Goal: Check status: Check status

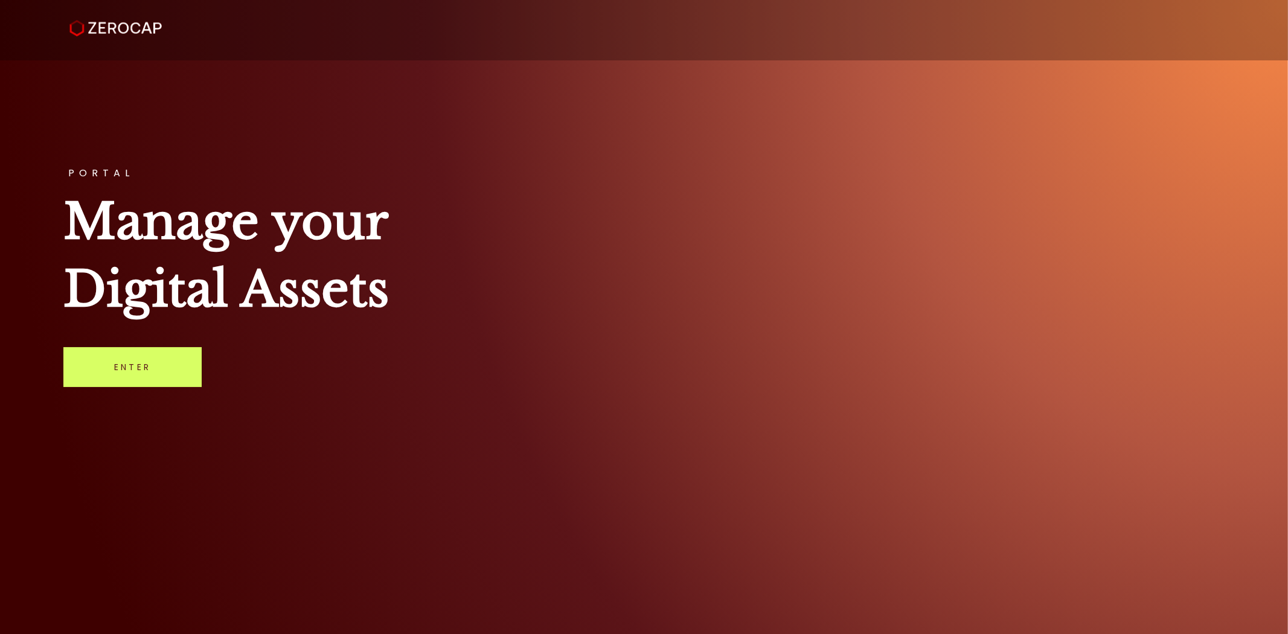
click at [321, 371] on div "PORTAL Manage your Digital Assets Enter" at bounding box center [644, 317] width 1288 height 634
click at [163, 363] on link "Enter" at bounding box center [132, 367] width 138 height 40
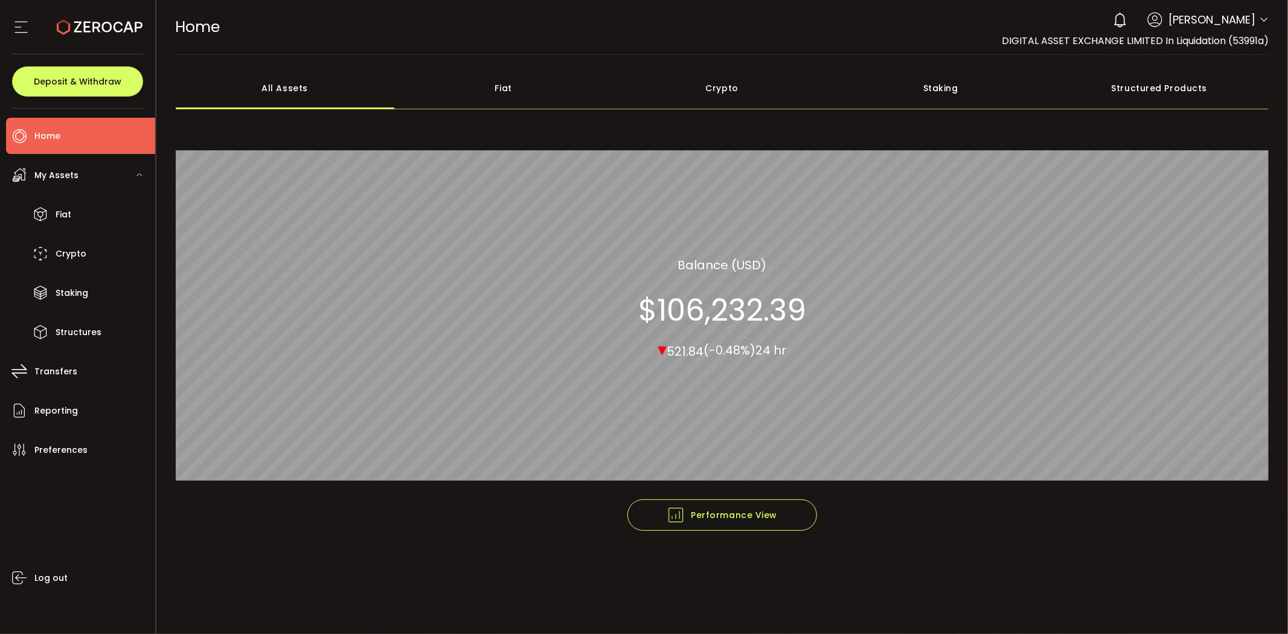
drag, startPoint x: 1266, startPoint y: 82, endPoint x: 1269, endPoint y: 60, distance: 21.9
click at [1268, 62] on main "**********" at bounding box center [722, 344] width 1132 height 579
click at [1272, 34] on header "PDF is being processed and will download to your computer HOME Buy Power $0.00 …" at bounding box center [722, 27] width 1132 height 55
click at [1268, 23] on icon at bounding box center [1264, 20] width 10 height 10
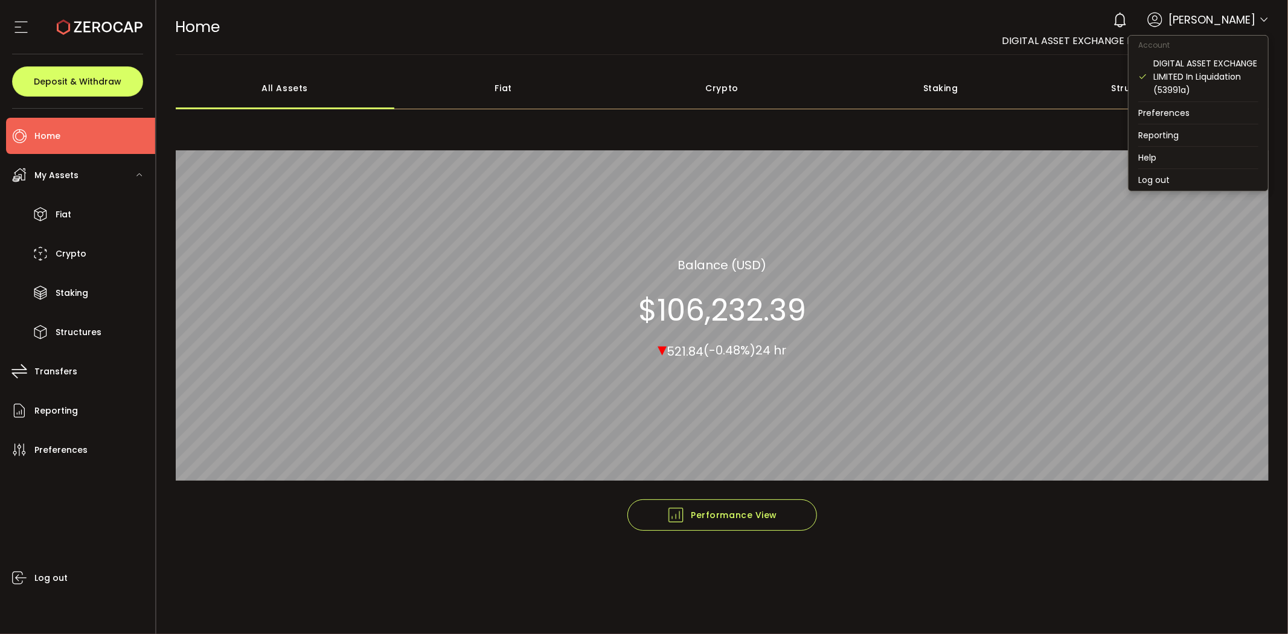
click at [1264, 16] on icon at bounding box center [1264, 20] width 10 height 10
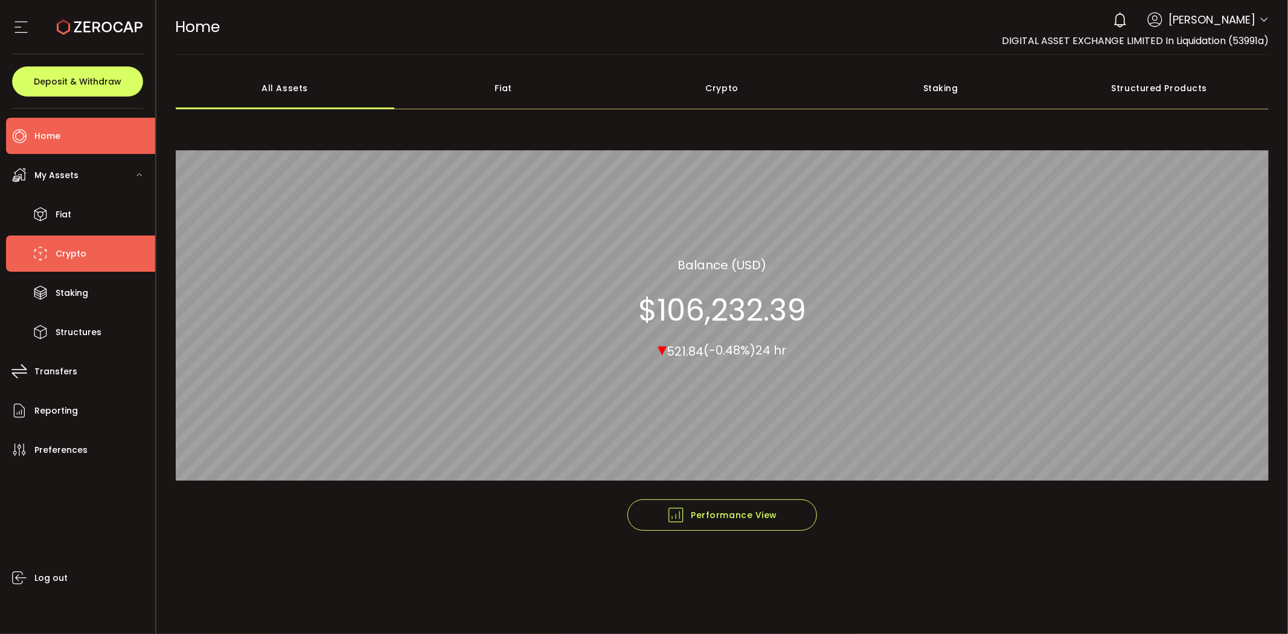
click at [92, 260] on li "Crypto" at bounding box center [80, 253] width 149 height 36
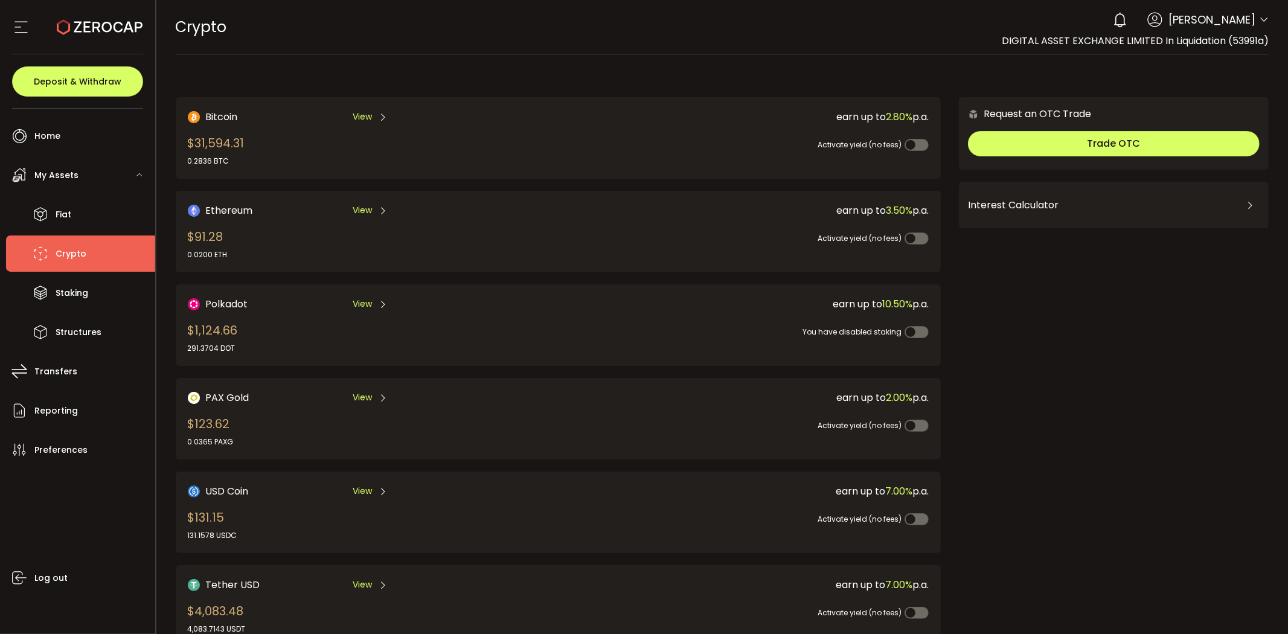
drag, startPoint x: 458, startPoint y: 34, endPoint x: 450, endPoint y: 30, distance: 8.9
click at [457, 34] on div "CRYPTO Buy Power $0.00 USD Crypto Crypto Verify Your Identity 0 Thomas Aspin Ac…" at bounding box center [722, 27] width 1093 height 54
click at [71, 311] on ul "Fiat Crypto Staking Structures" at bounding box center [80, 273] width 149 height 154
click at [66, 360] on li "Transfers" at bounding box center [80, 371] width 149 height 36
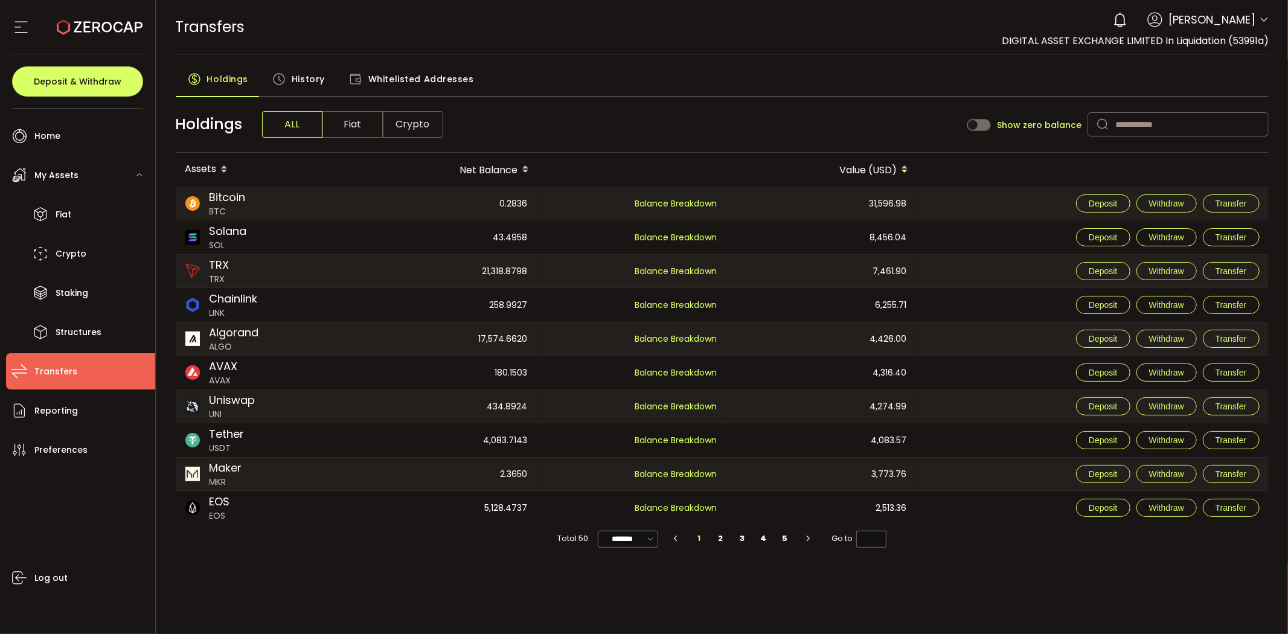
click at [690, 62] on main "Holdings History Whitelisted Addresses Holdings ALL Fiat Crypto Show zero balan…" at bounding box center [722, 310] width 1132 height 510
click at [294, 80] on span "History" at bounding box center [308, 79] width 33 height 24
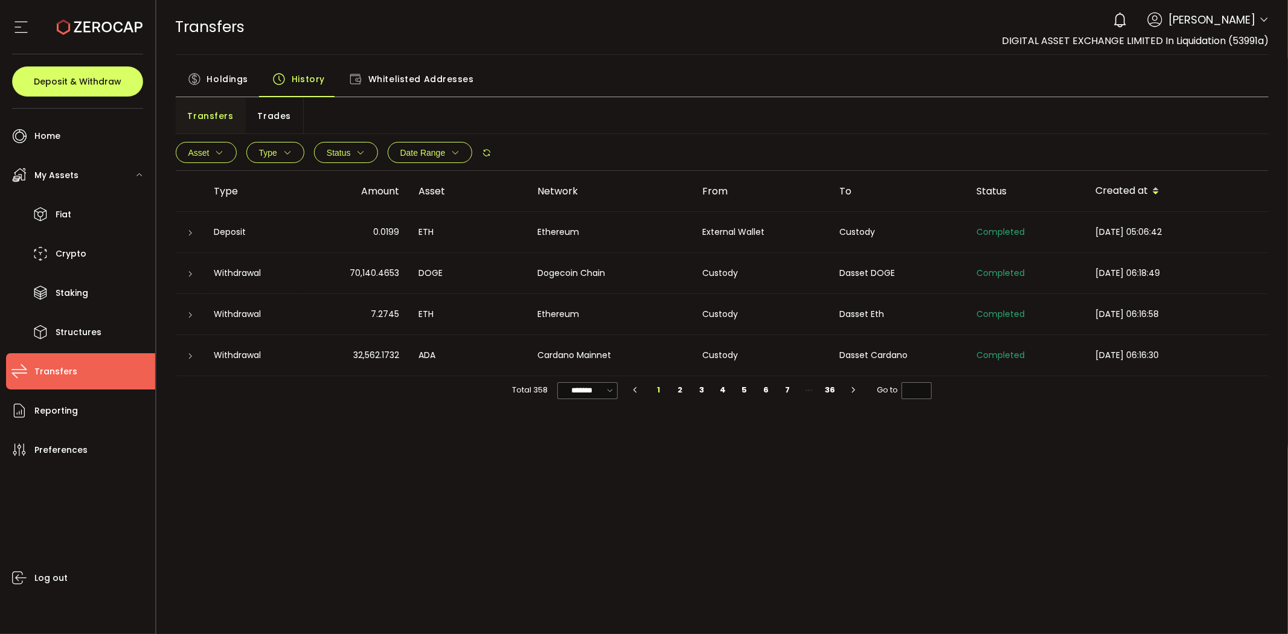
click at [1162, 231] on span "2025-07-28 05:06:42" at bounding box center [1129, 232] width 66 height 12
click at [192, 232] on icon at bounding box center [190, 232] width 7 height 7
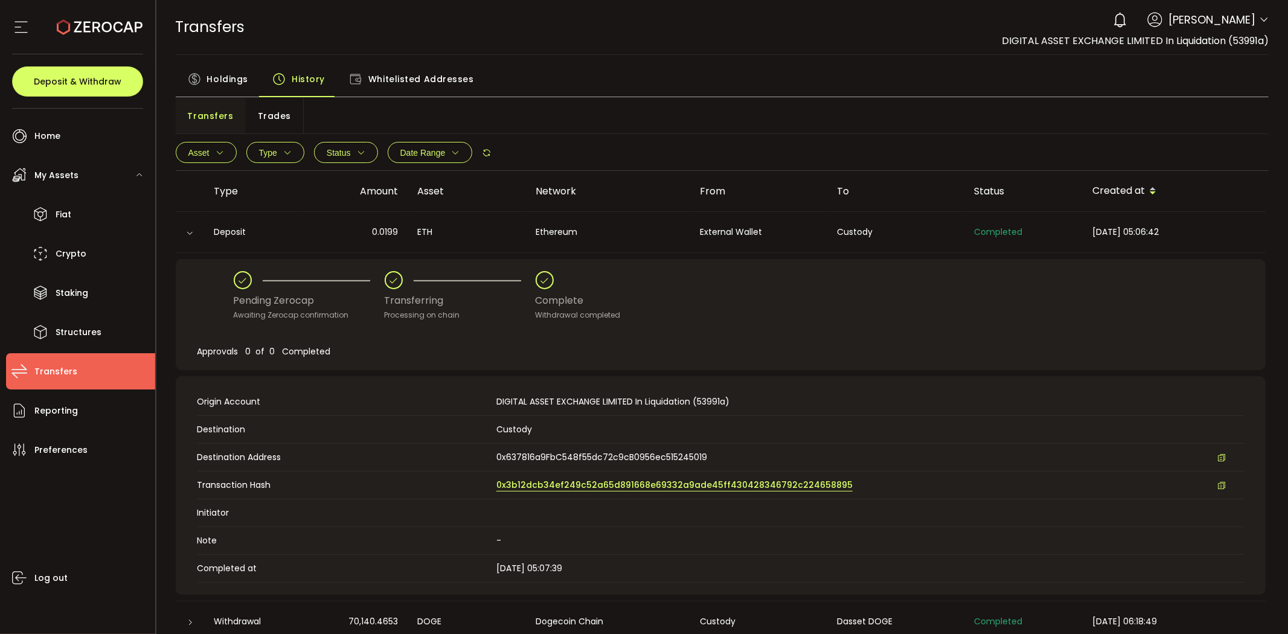
click at [629, 487] on span "0x3b12dcb34ef249c52a65d891668e69332a9ade45ff430428346792c224658895" at bounding box center [674, 485] width 356 height 13
click at [1064, 182] on th "Status" at bounding box center [1024, 191] width 118 height 41
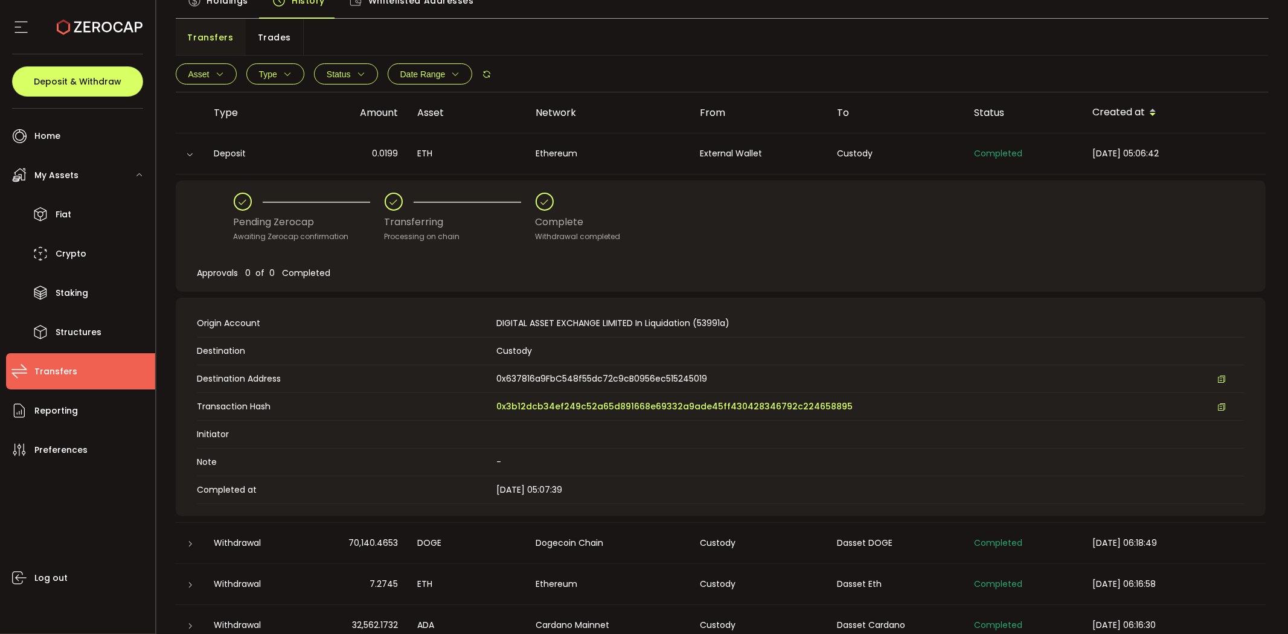
scroll to position [130, 0]
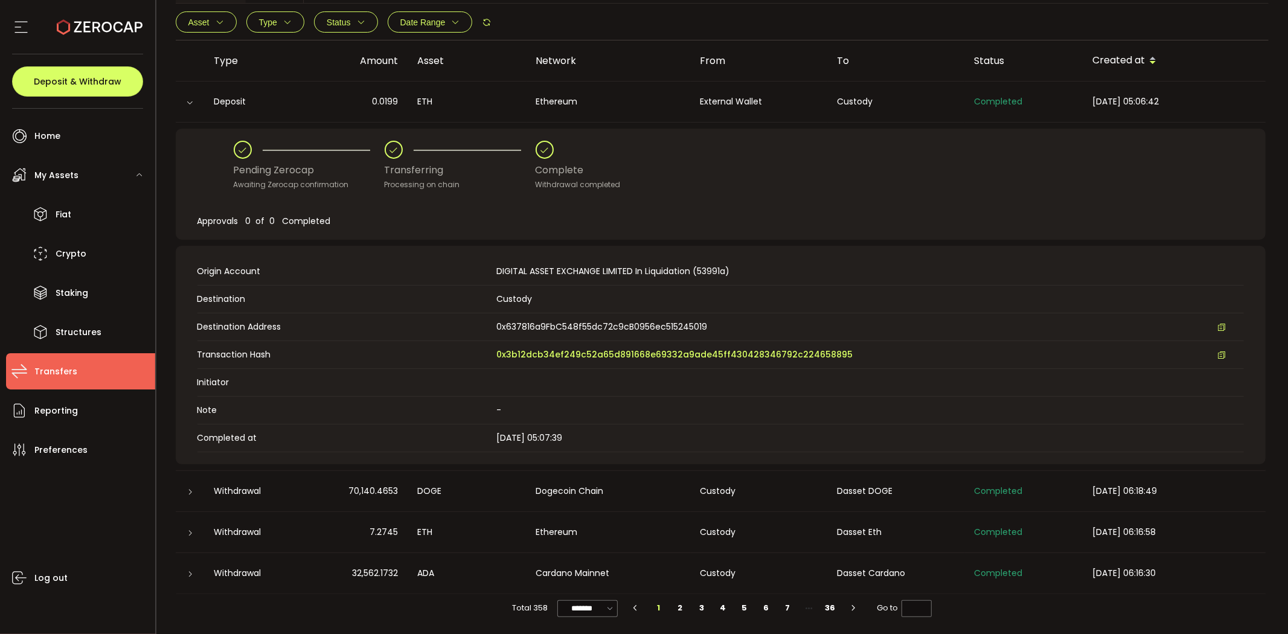
click at [190, 496] on div at bounding box center [190, 491] width 10 height 12
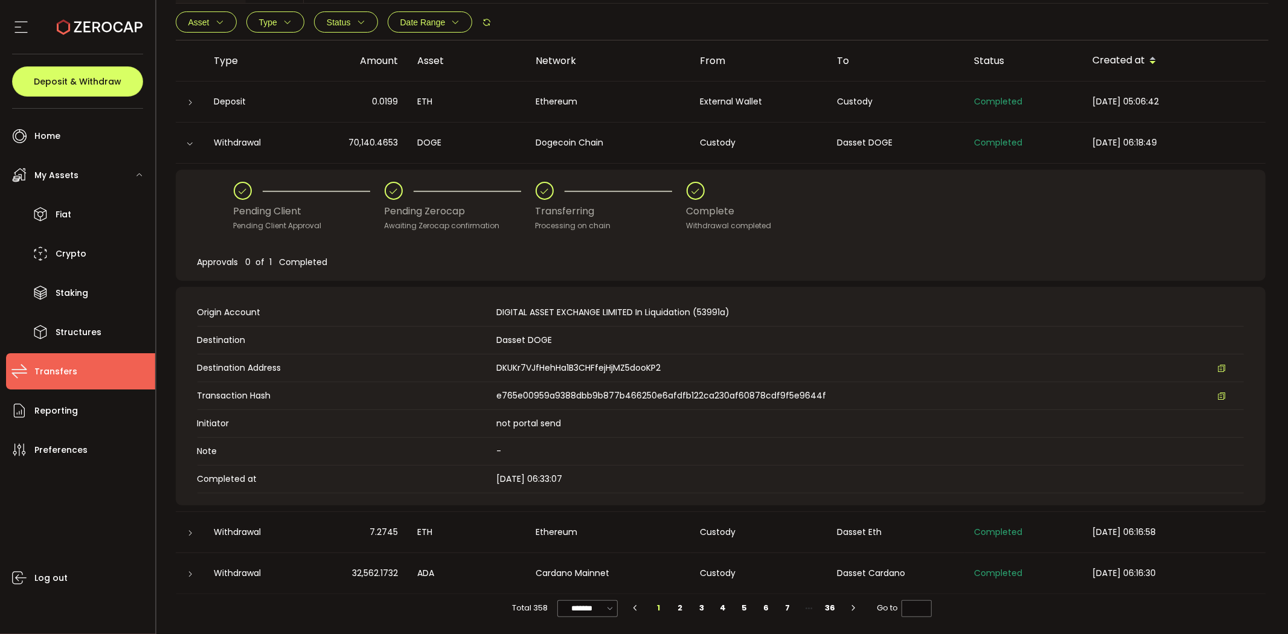
click at [693, 366] on span "DKUKr7VJfHehHa1B3CHFfejHjMZ5dooKP2" at bounding box center [869, 368] width 747 height 13
click at [221, 232] on div "Pending Client Pending Client Approval Pending Zerocap Awaiting Zerocap confirm…" at bounding box center [721, 225] width 1090 height 111
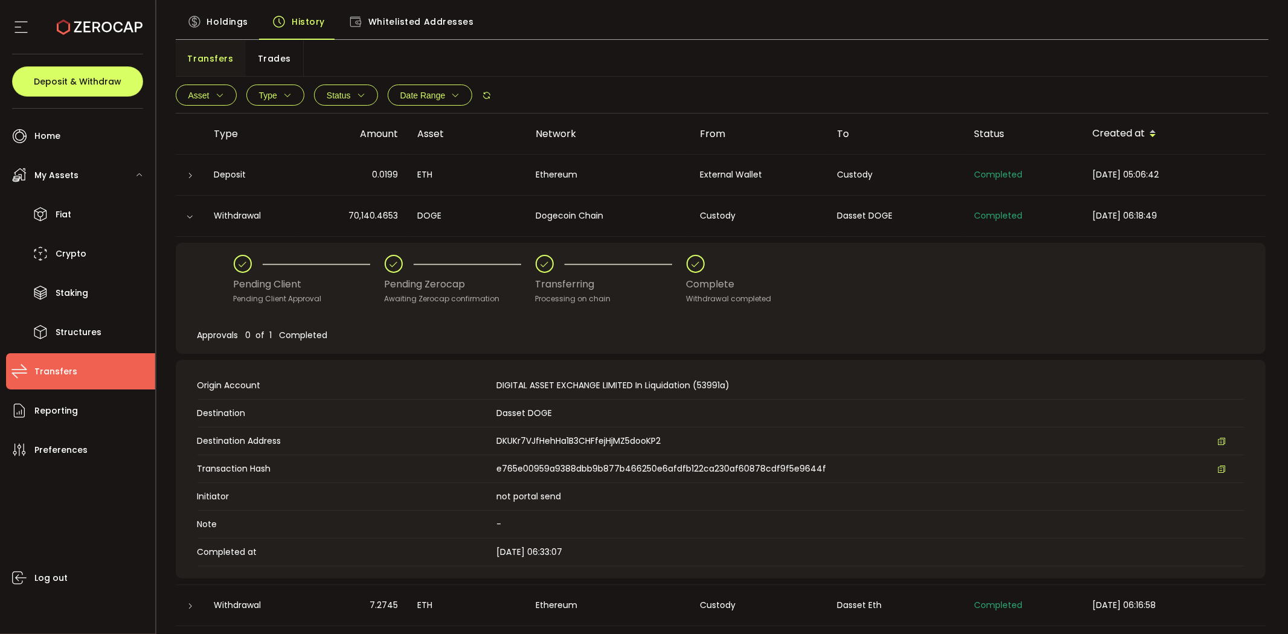
scroll to position [0, 0]
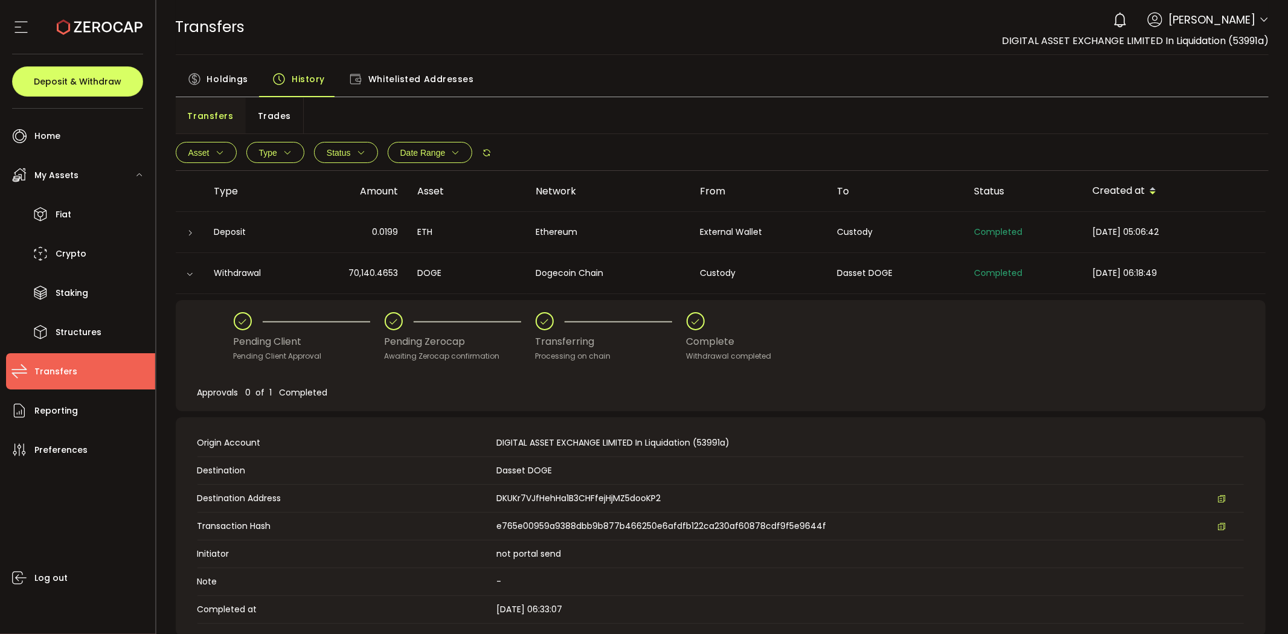
click at [279, 116] on span "Trades" at bounding box center [274, 116] width 33 height 24
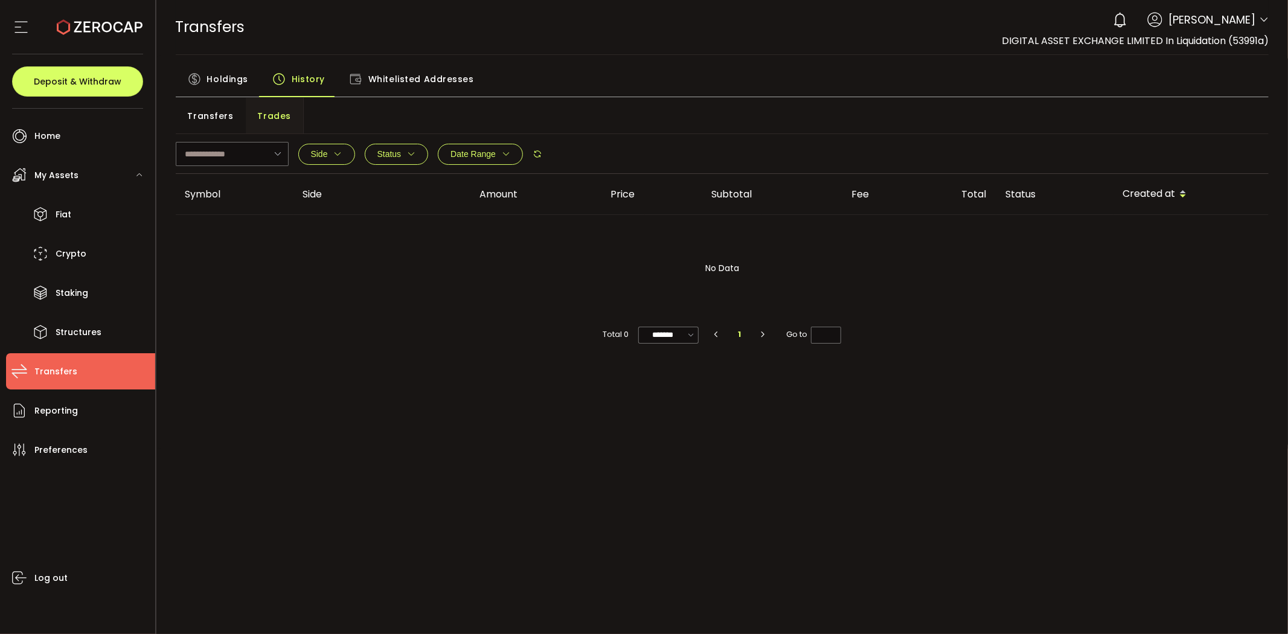
click at [218, 115] on span "Transfers" at bounding box center [211, 116] width 46 height 24
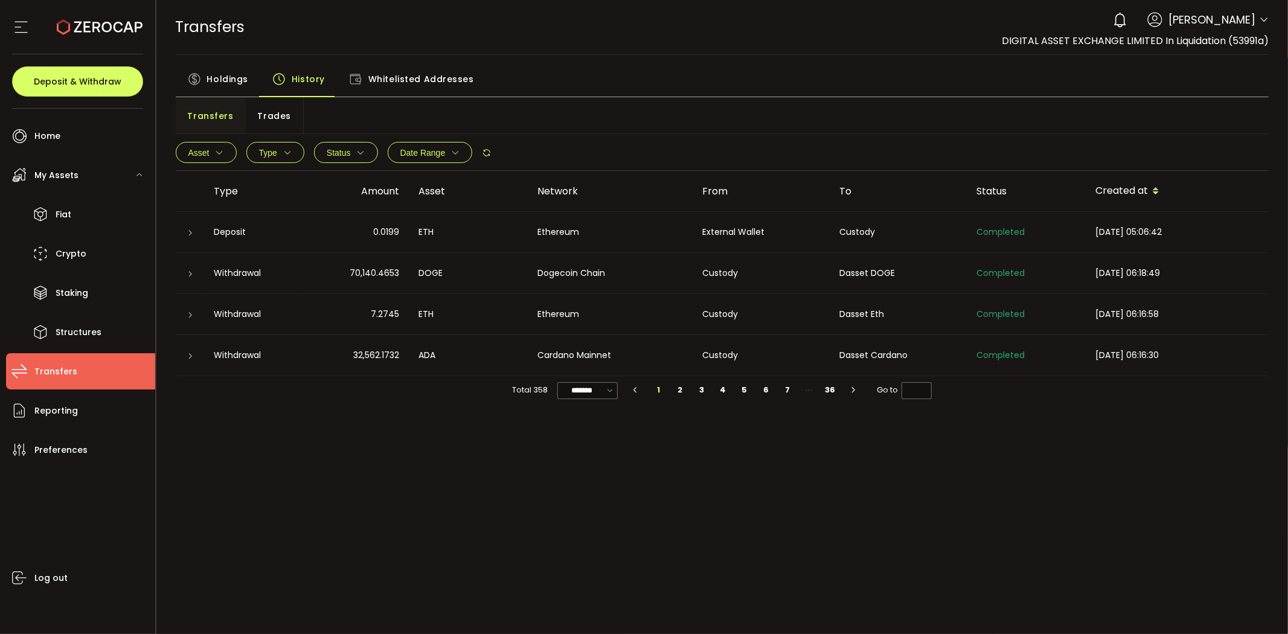
click at [413, 67] on span "Whitelisted Addresses" at bounding box center [421, 79] width 106 height 24
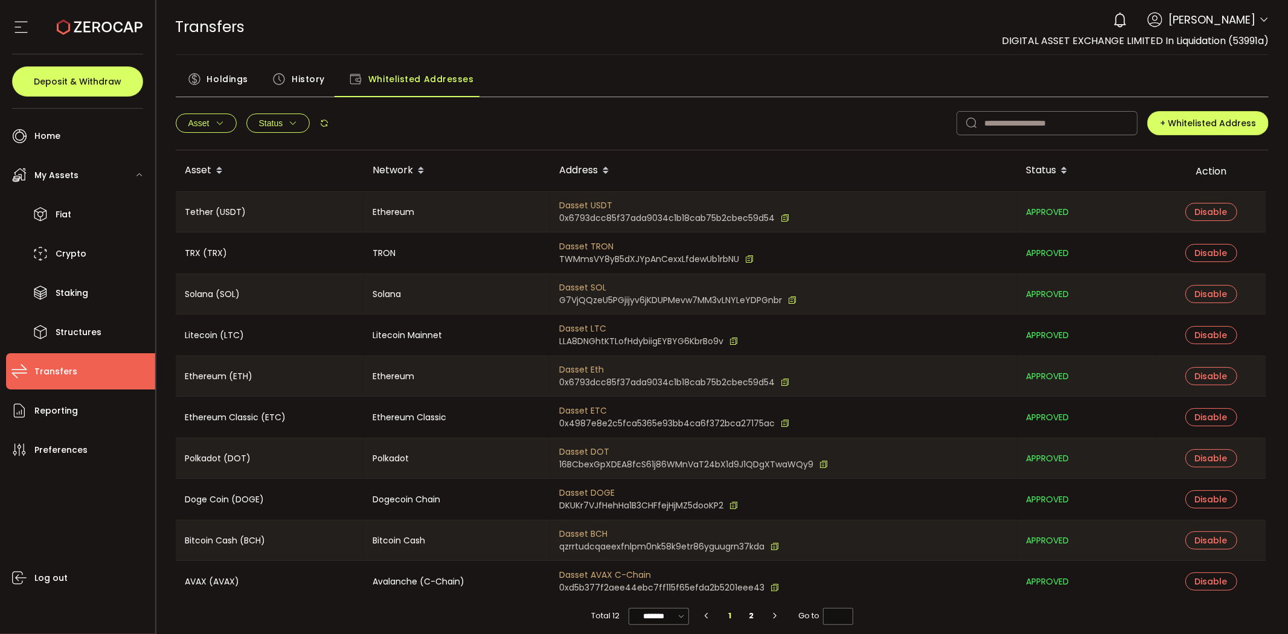
click at [542, 101] on div "Asset ADA ATOM_COS AVAX BCH DOGE DOT ETC ETH LTC SOL TRX USDT-ERC20 Clear Apply…" at bounding box center [722, 124] width 1093 height 54
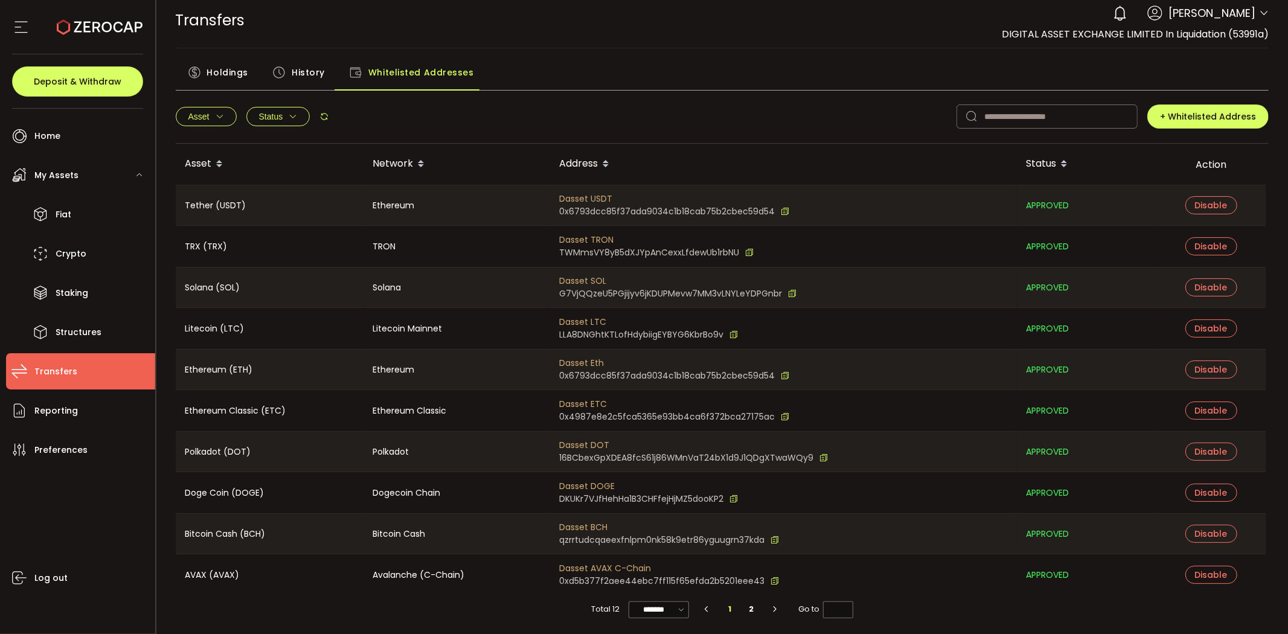
scroll to position [8, 0]
click at [236, 72] on span "Holdings" at bounding box center [227, 71] width 41 height 24
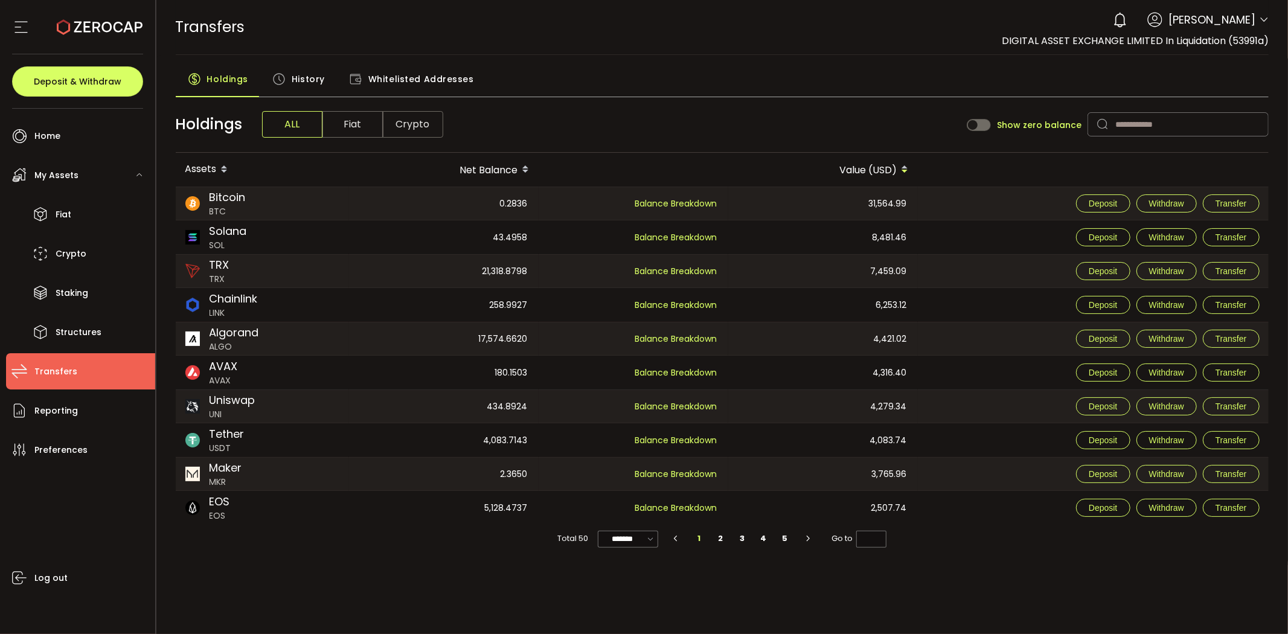
click at [287, 75] on div "History" at bounding box center [298, 82] width 77 height 30
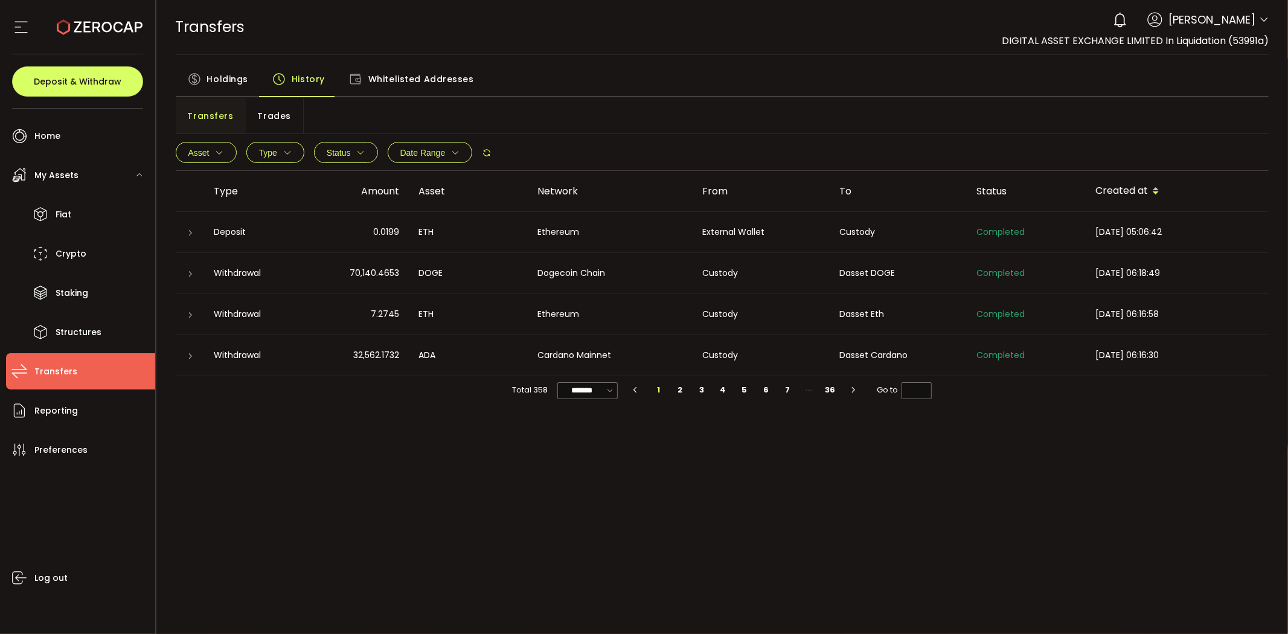
click at [377, 88] on span "Whitelisted Addresses" at bounding box center [421, 79] width 106 height 24
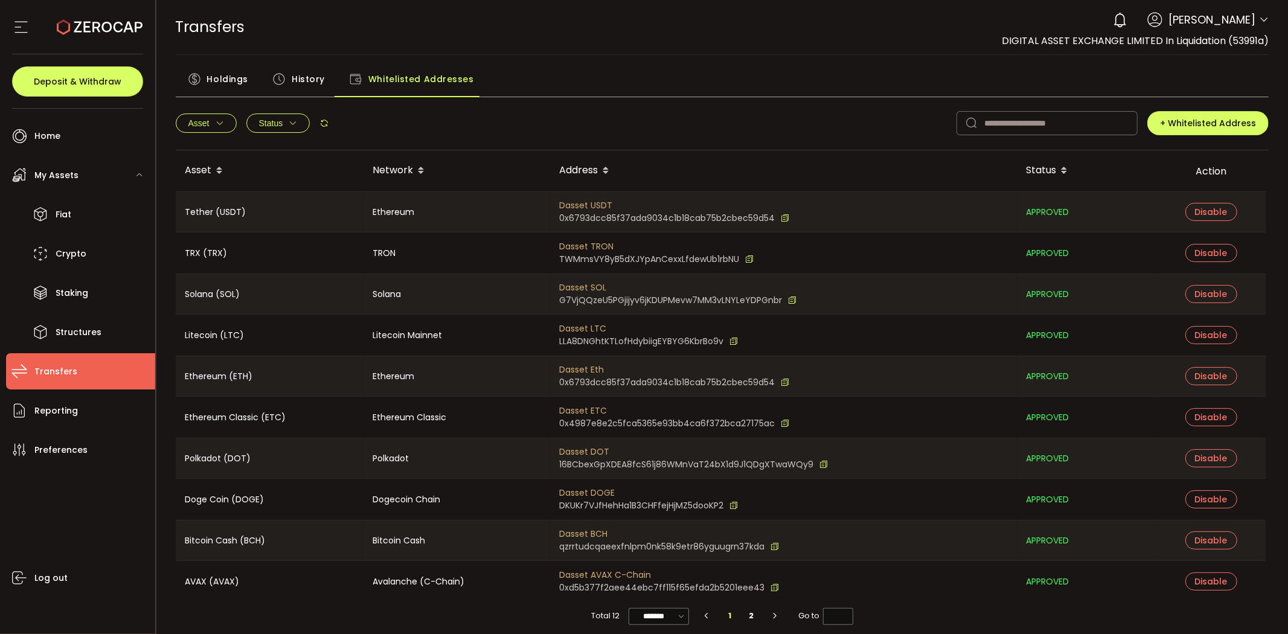
drag, startPoint x: 674, startPoint y: 206, endPoint x: 674, endPoint y: 219, distance: 12.7
click at [674, 219] on div "Dasset USDT 0x6793dcc85f37ada9034c1b18cab75b2cbec59d54" at bounding box center [675, 211] width 230 height 25
drag, startPoint x: 566, startPoint y: 129, endPoint x: 567, endPoint y: 113, distance: 16.4
click at [567, 113] on div "Asset ADA ATOM_COS AVAX BCH DOGE DOT ETC ETH LTC SOL TRX USDT-ERC20 Clear Apply…" at bounding box center [722, 124] width 1093 height 54
click at [203, 83] on div "Holdings" at bounding box center [218, 82] width 85 height 30
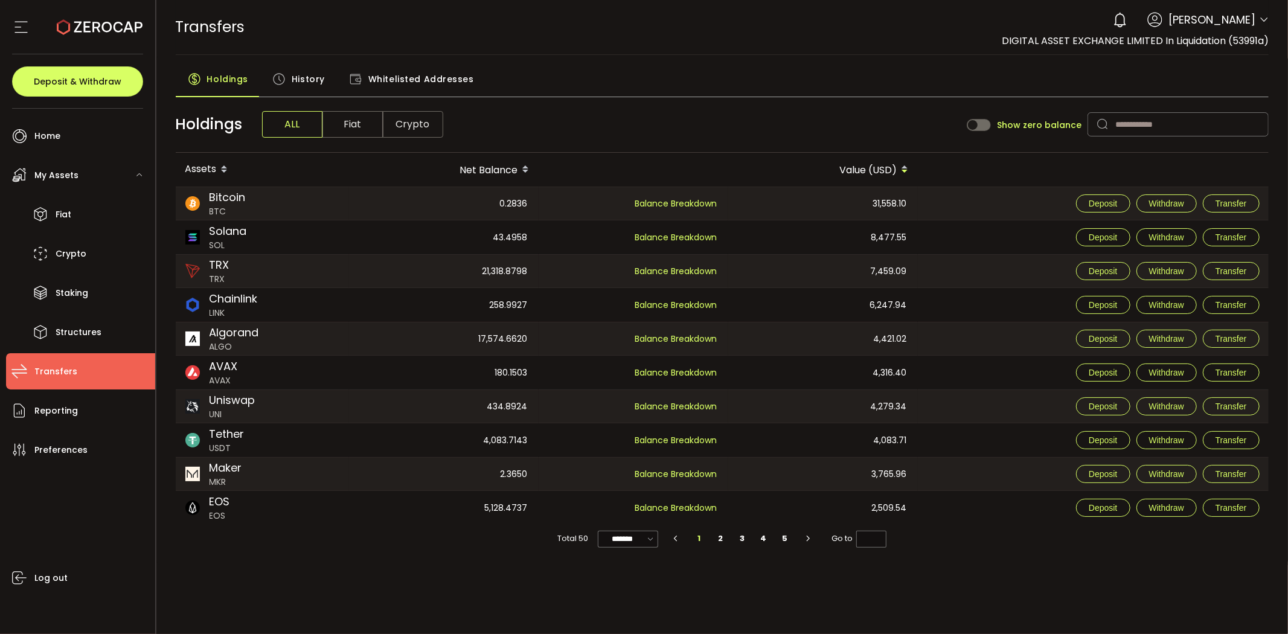
click at [308, 85] on span "History" at bounding box center [308, 79] width 33 height 24
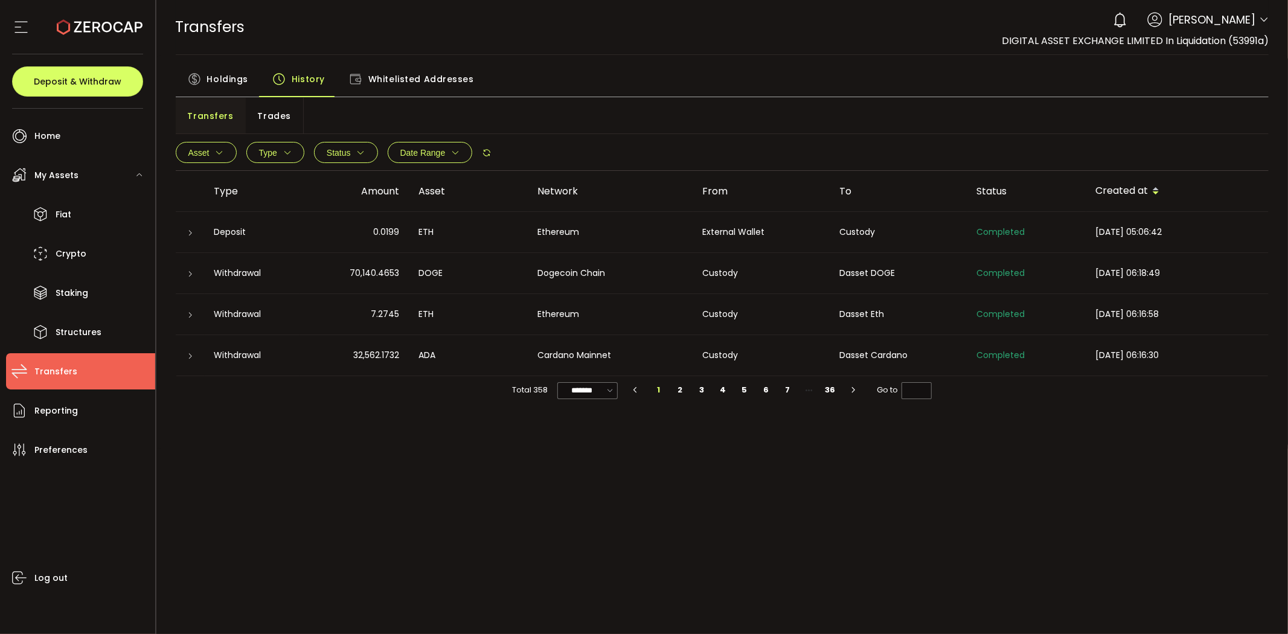
click at [192, 232] on icon at bounding box center [190, 232] width 7 height 7
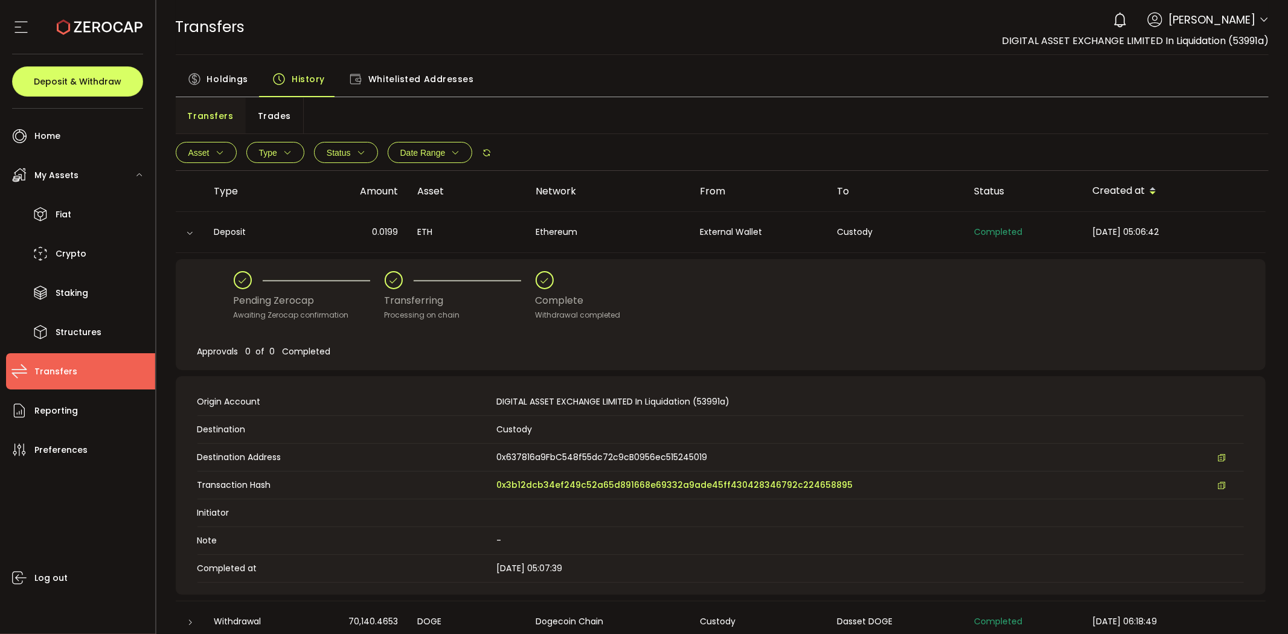
click at [193, 231] on div at bounding box center [190, 233] width 12 height 10
